Goal: Information Seeking & Learning: Learn about a topic

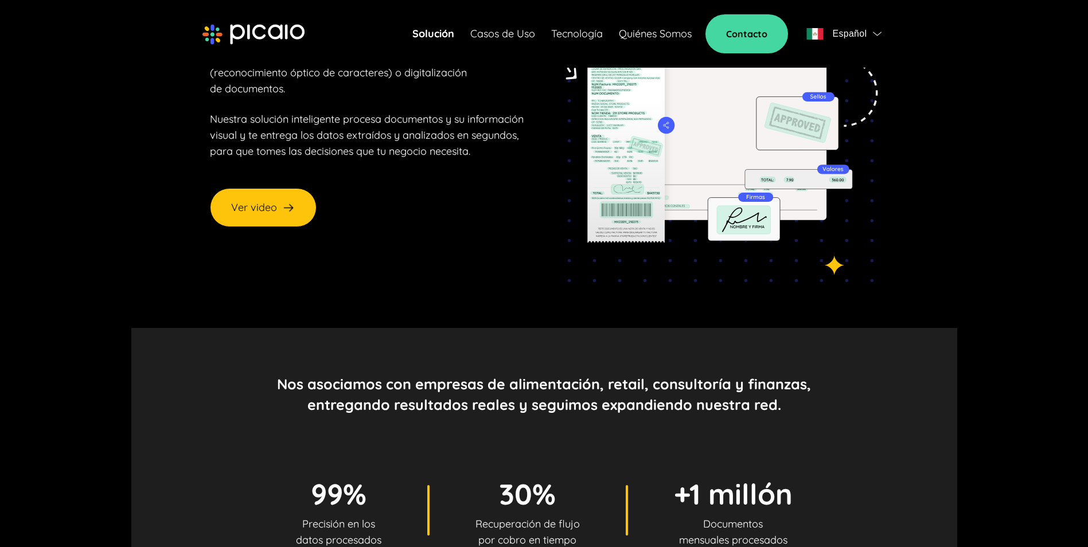
scroll to position [229, 0]
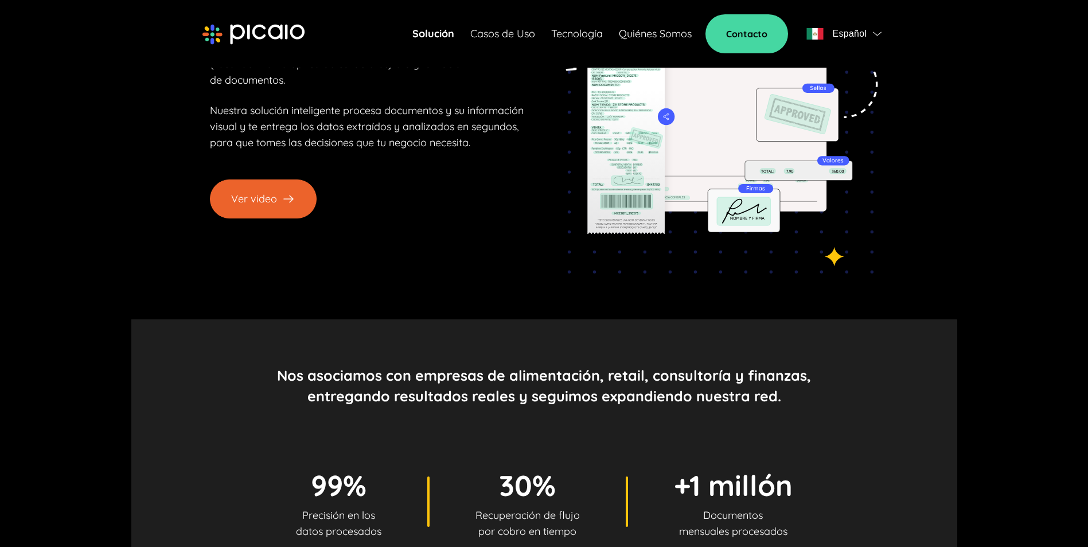
click at [252, 182] on button "Ver video" at bounding box center [263, 199] width 107 height 39
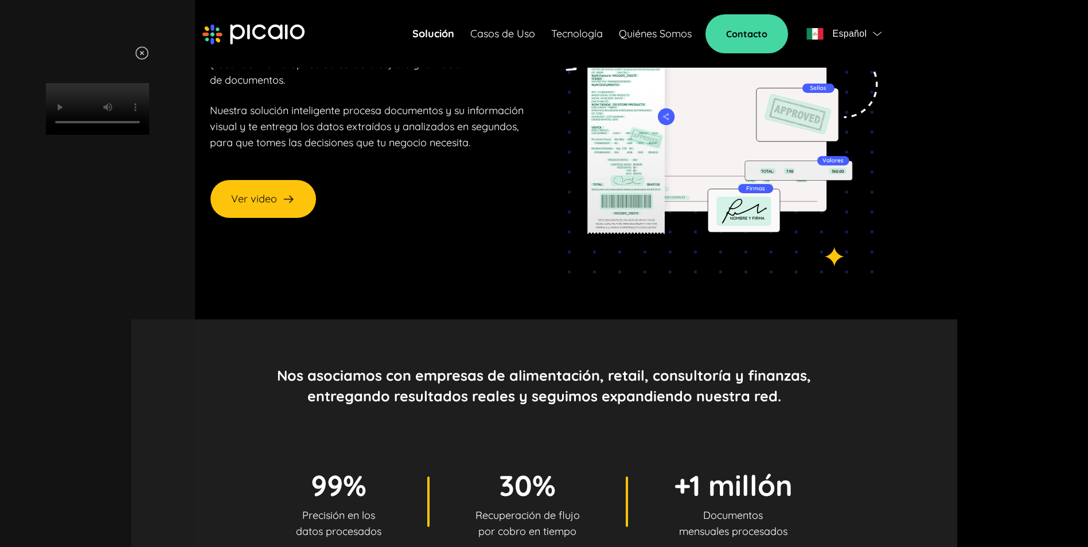
click at [149, 135] on video "Your browser does not support HTML video." at bounding box center [97, 109] width 103 height 52
click at [184, 135] on div "Your browser does not support HTML video." at bounding box center [97, 90] width 172 height 89
click at [149, 54] on img at bounding box center [142, 53] width 14 height 14
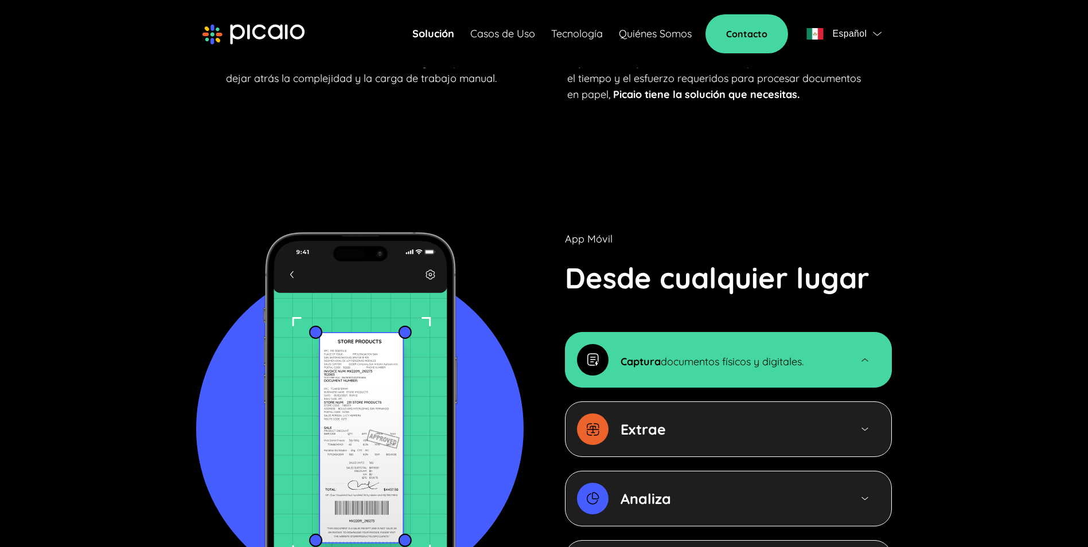
scroll to position [1147, 0]
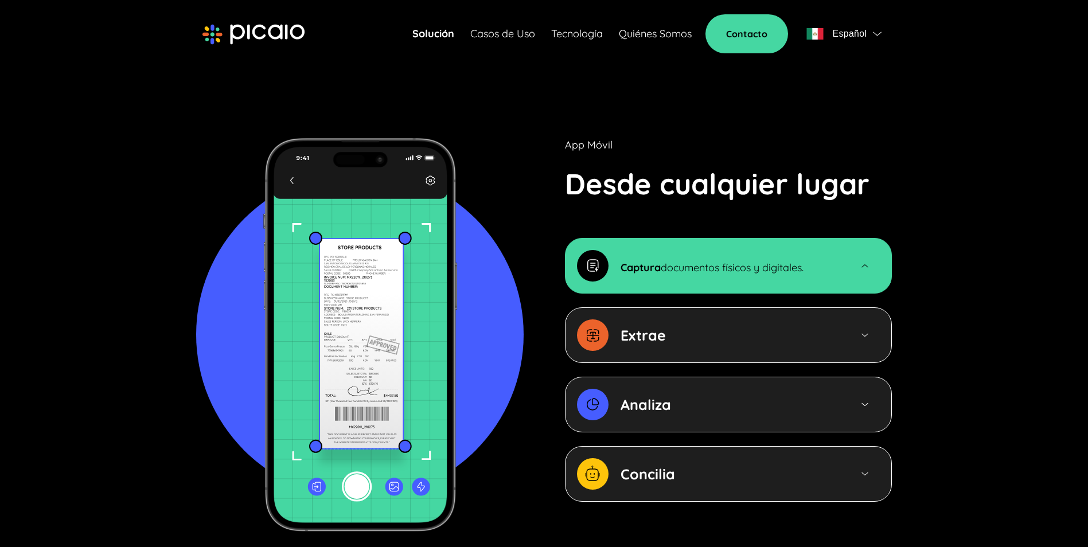
click at [609, 320] on div "Extrae" at bounding box center [698, 336] width 242 height 32
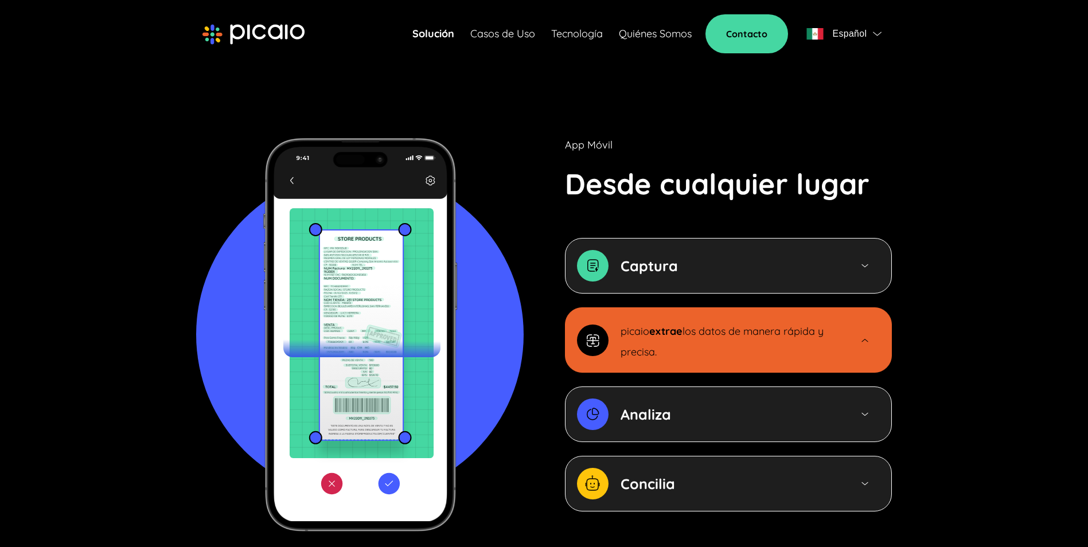
click at [718, 256] on div "Captura" at bounding box center [730, 266] width 218 height 21
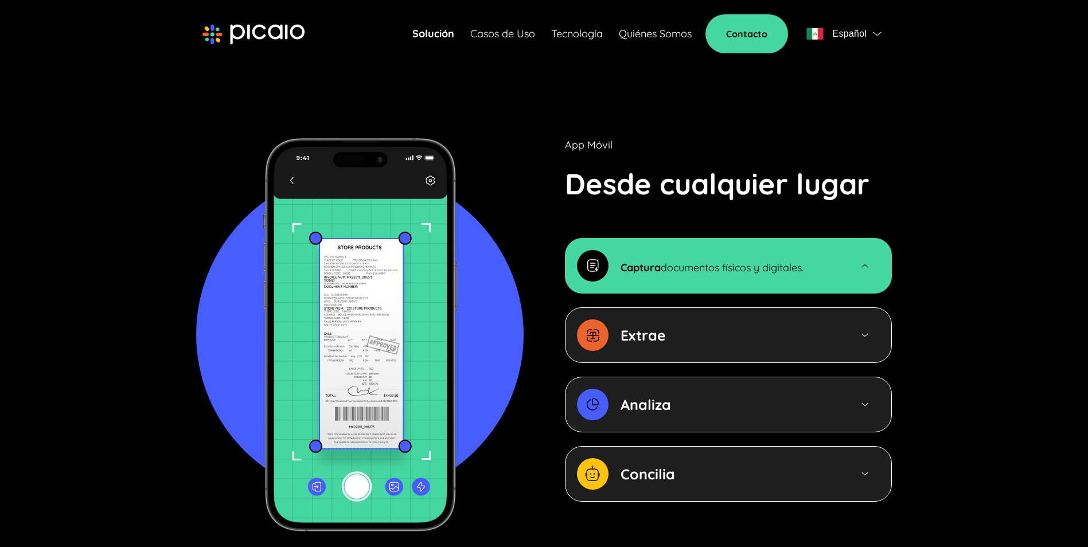
click at [653, 326] on strong "Extrae" at bounding box center [643, 335] width 45 height 18
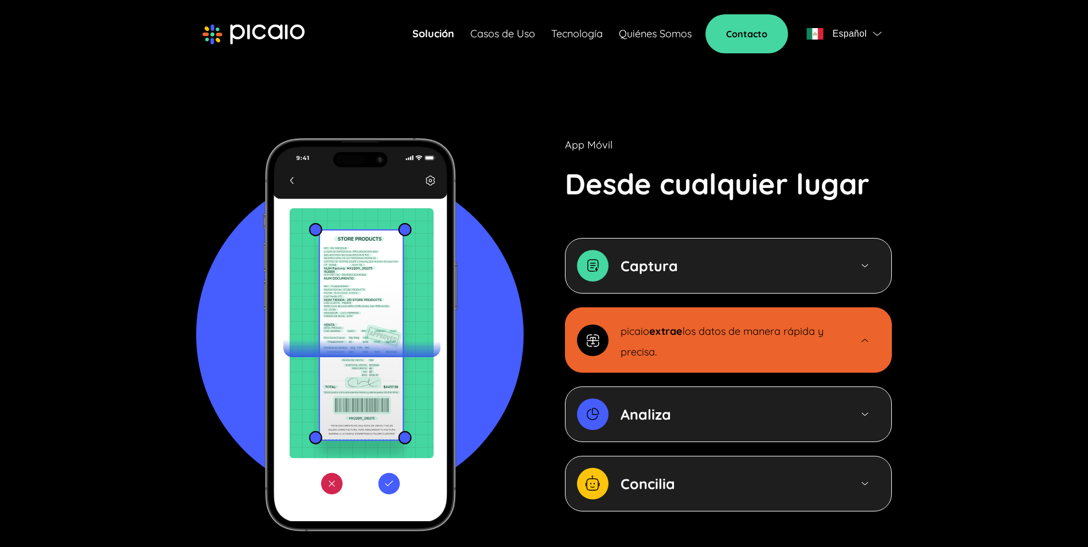
click at [613, 400] on div "Analiza" at bounding box center [698, 415] width 242 height 32
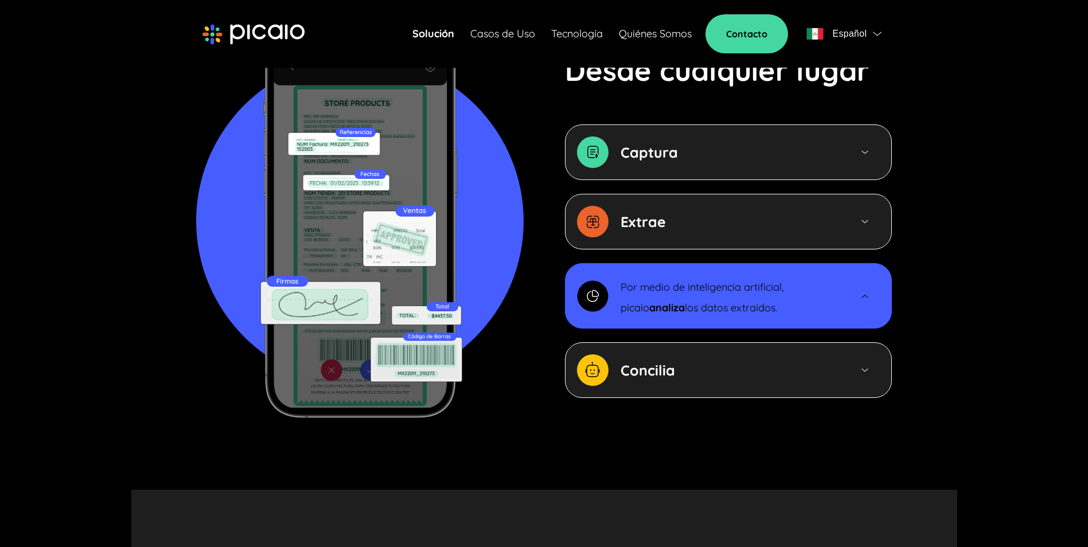
scroll to position [1262, 0]
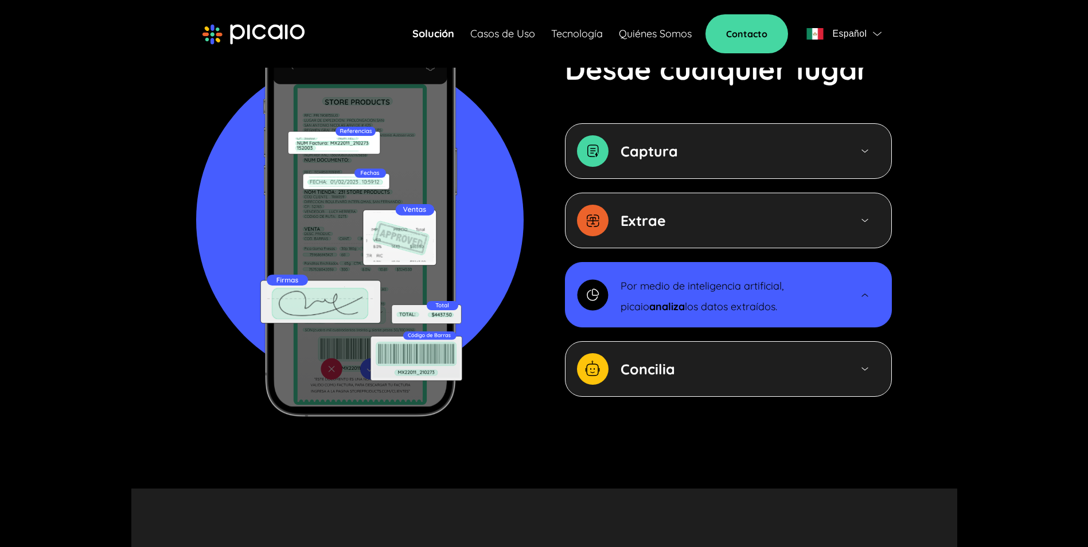
click at [607, 359] on img at bounding box center [593, 369] width 32 height 32
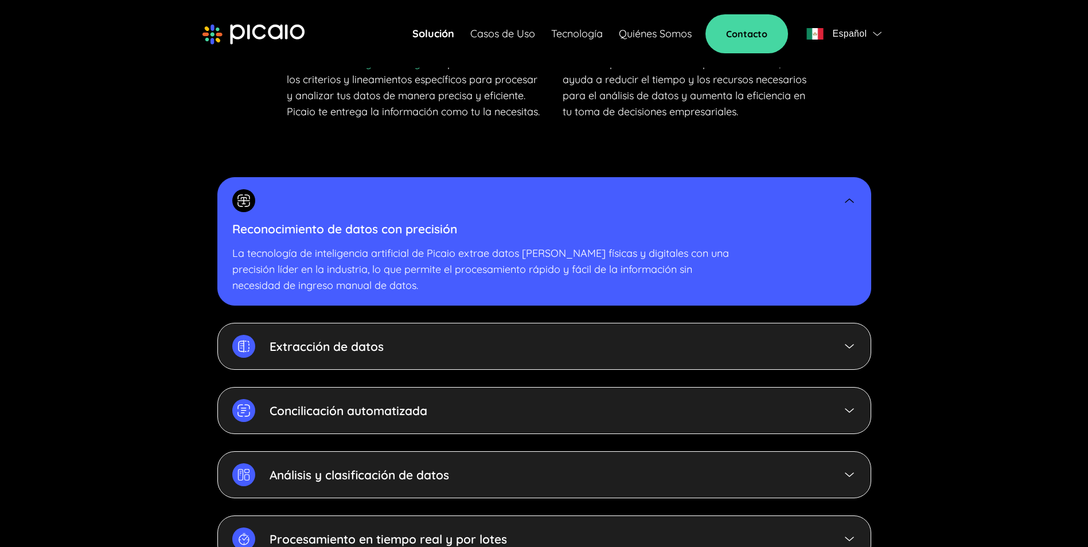
scroll to position [2467, 0]
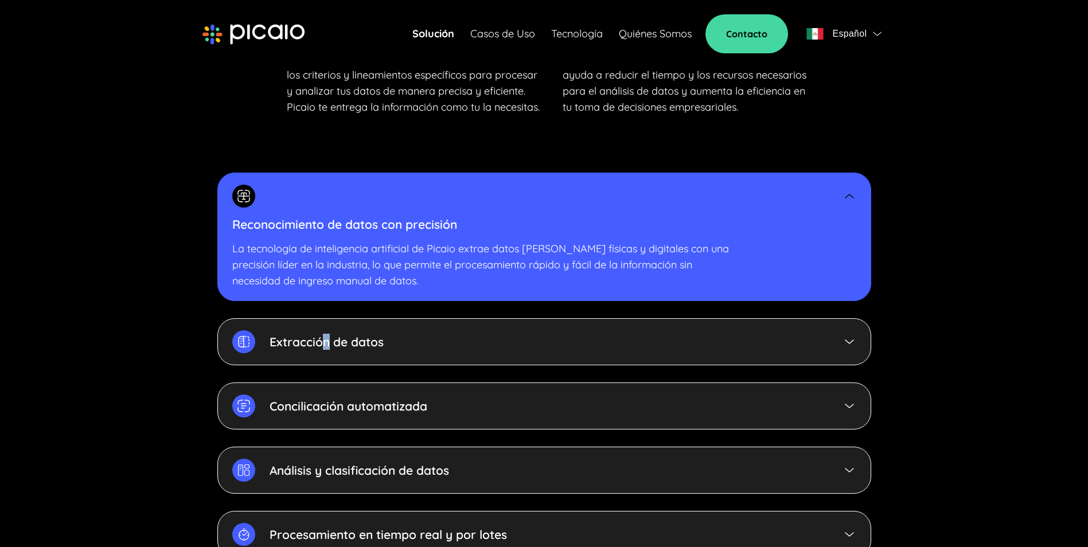
click at [325, 339] on div "Extracción de datos" at bounding box center [544, 341] width 654 height 47
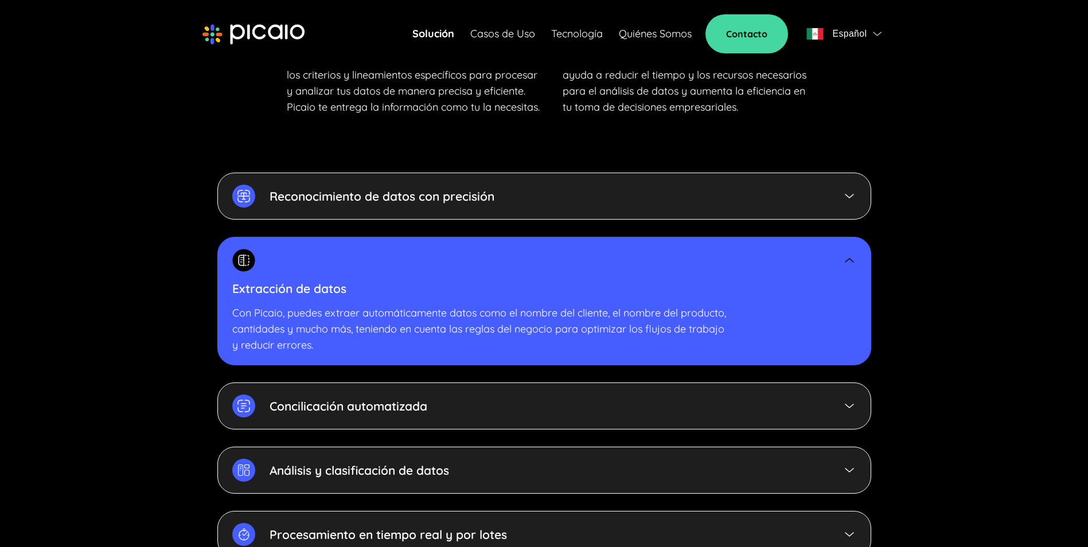
drag, startPoint x: 441, startPoint y: 177, endPoint x: 432, endPoint y: 189, distance: 14.7
click at [441, 188] on p "Reconocimiento de datos con precisión" at bounding box center [382, 196] width 225 height 16
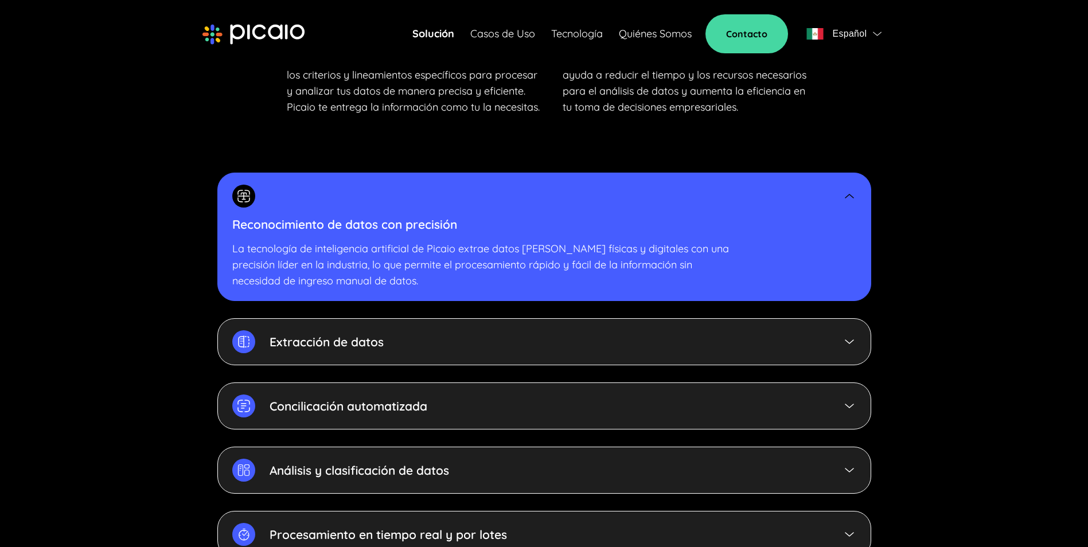
click at [348, 334] on p "Extracción de datos" at bounding box center [327, 342] width 114 height 16
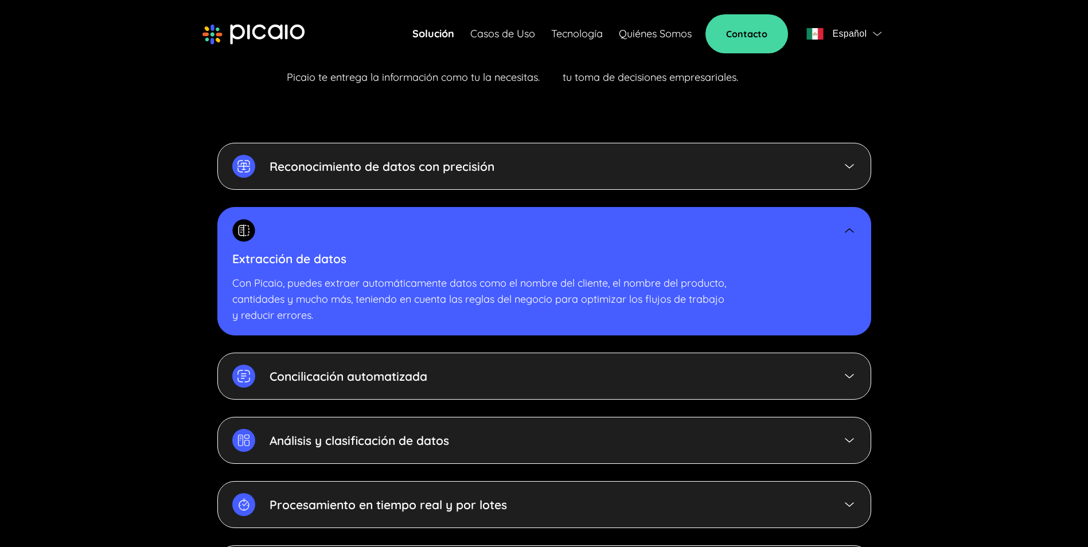
scroll to position [2524, 0]
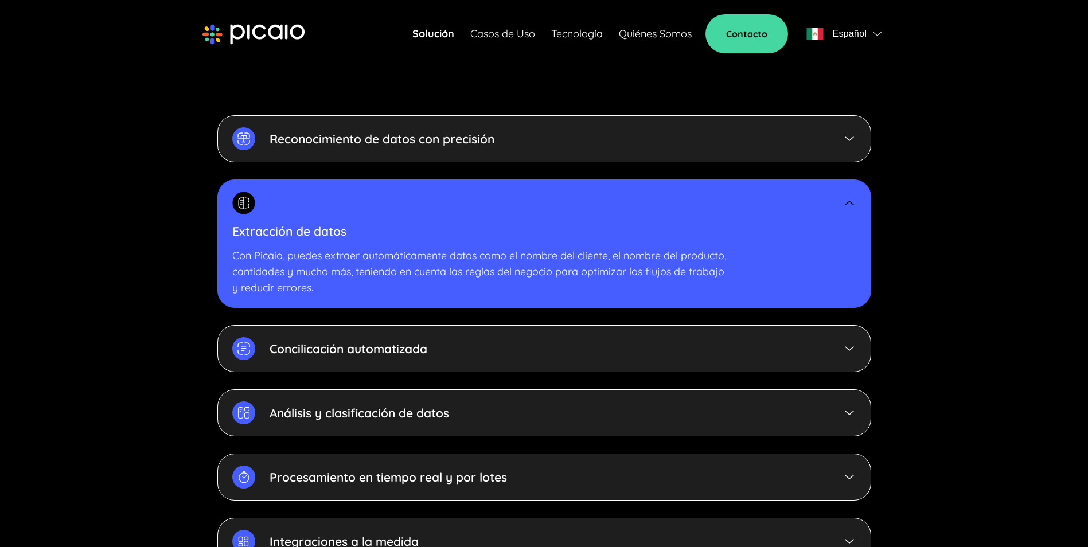
click at [295, 341] on p "Concilicación automatizada" at bounding box center [349, 349] width 158 height 16
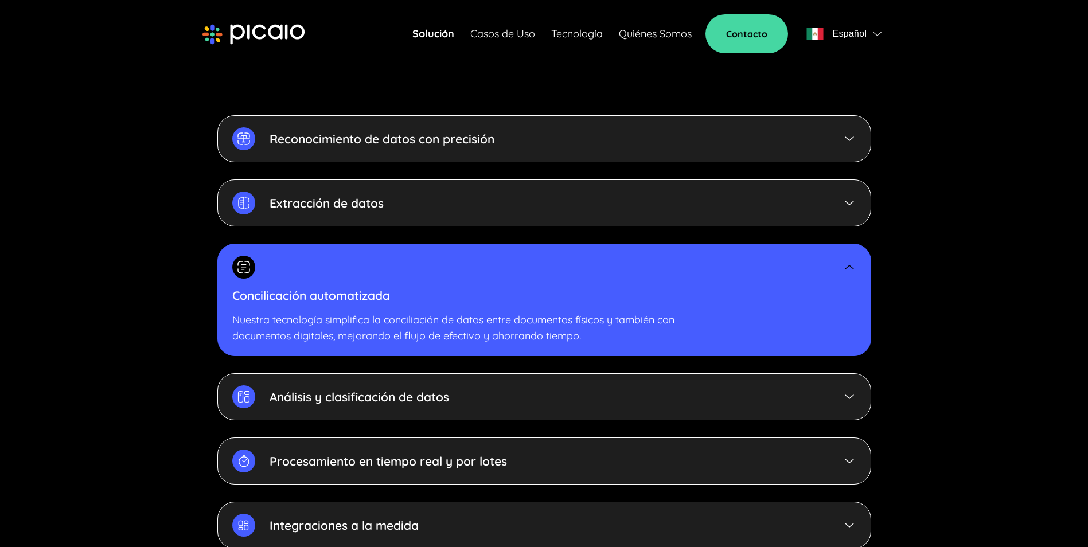
click at [271, 387] on div "Análisis y clasificación de datos" at bounding box center [340, 396] width 217 height 23
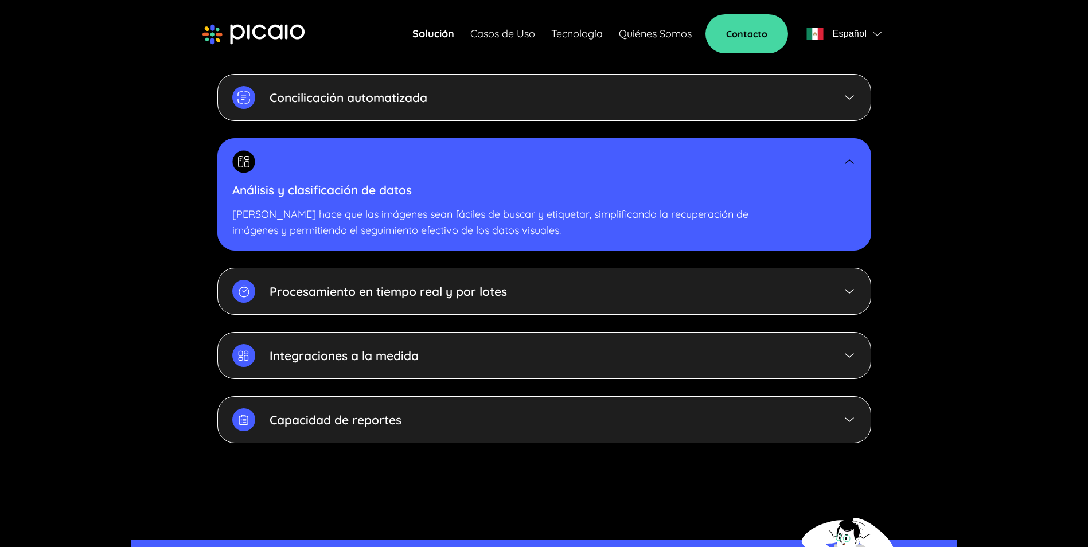
scroll to position [2696, 0]
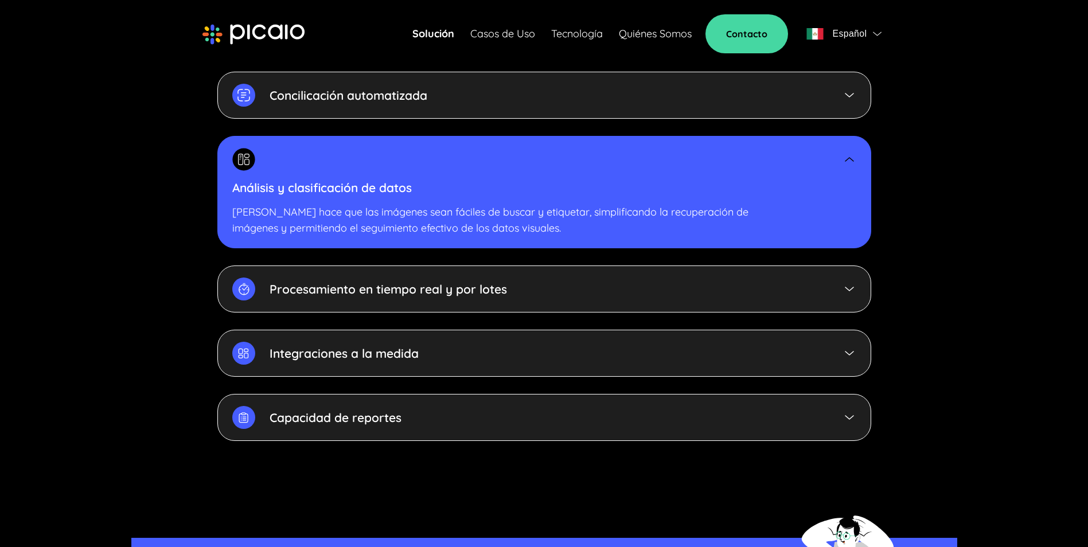
click at [338, 287] on div "Procesamiento en tiempo real y por lotes" at bounding box center [544, 289] width 654 height 47
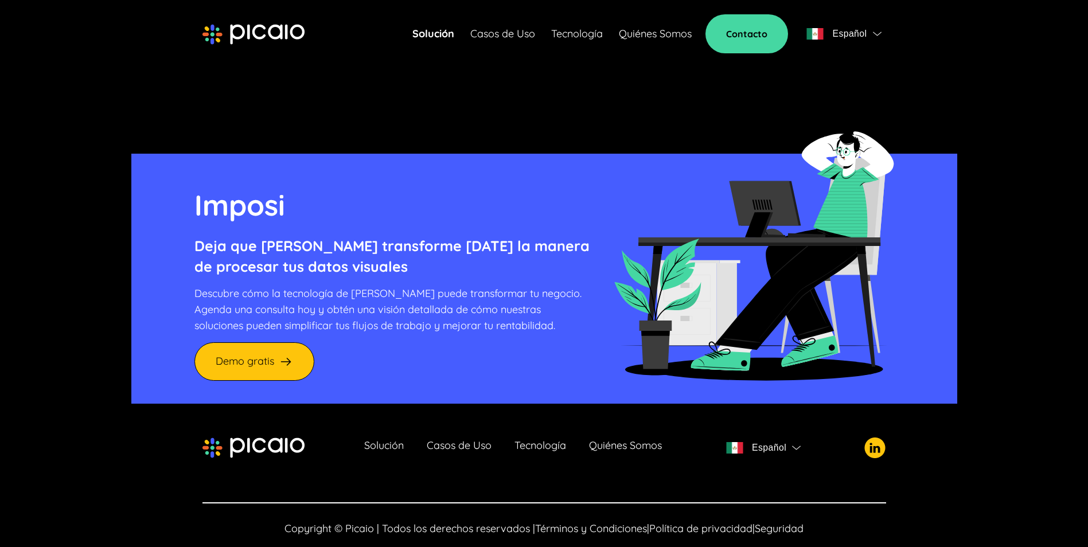
scroll to position [3116, 0]
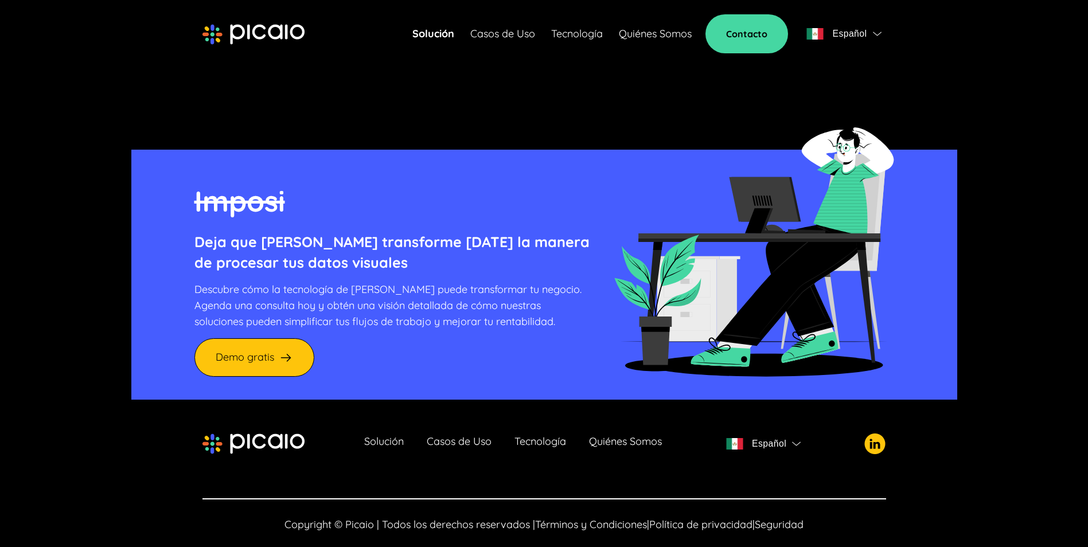
click at [875, 434] on img at bounding box center [874, 444] width 21 height 21
